Goal: Navigation & Orientation: Understand site structure

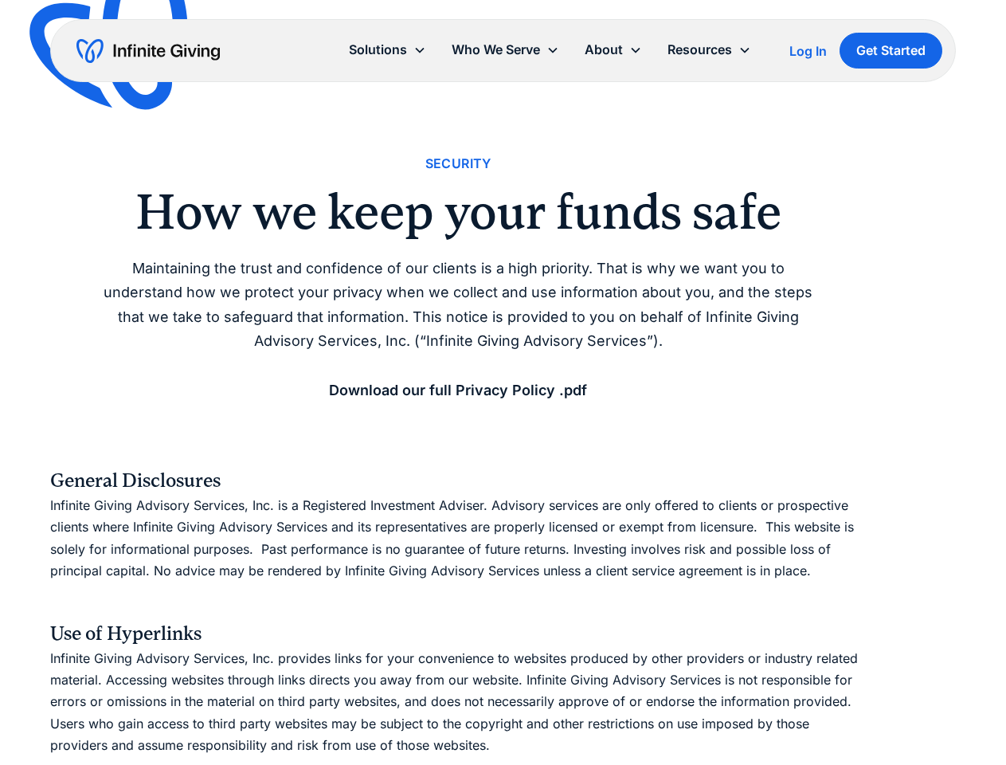
click at [639, 50] on icon at bounding box center [636, 50] width 13 height 13
click at [387, 49] on div "Solutions" at bounding box center [378, 50] width 58 height 22
click at [505, 49] on div "Who We Serve" at bounding box center [496, 50] width 88 height 22
